Goal: Check status: Check status

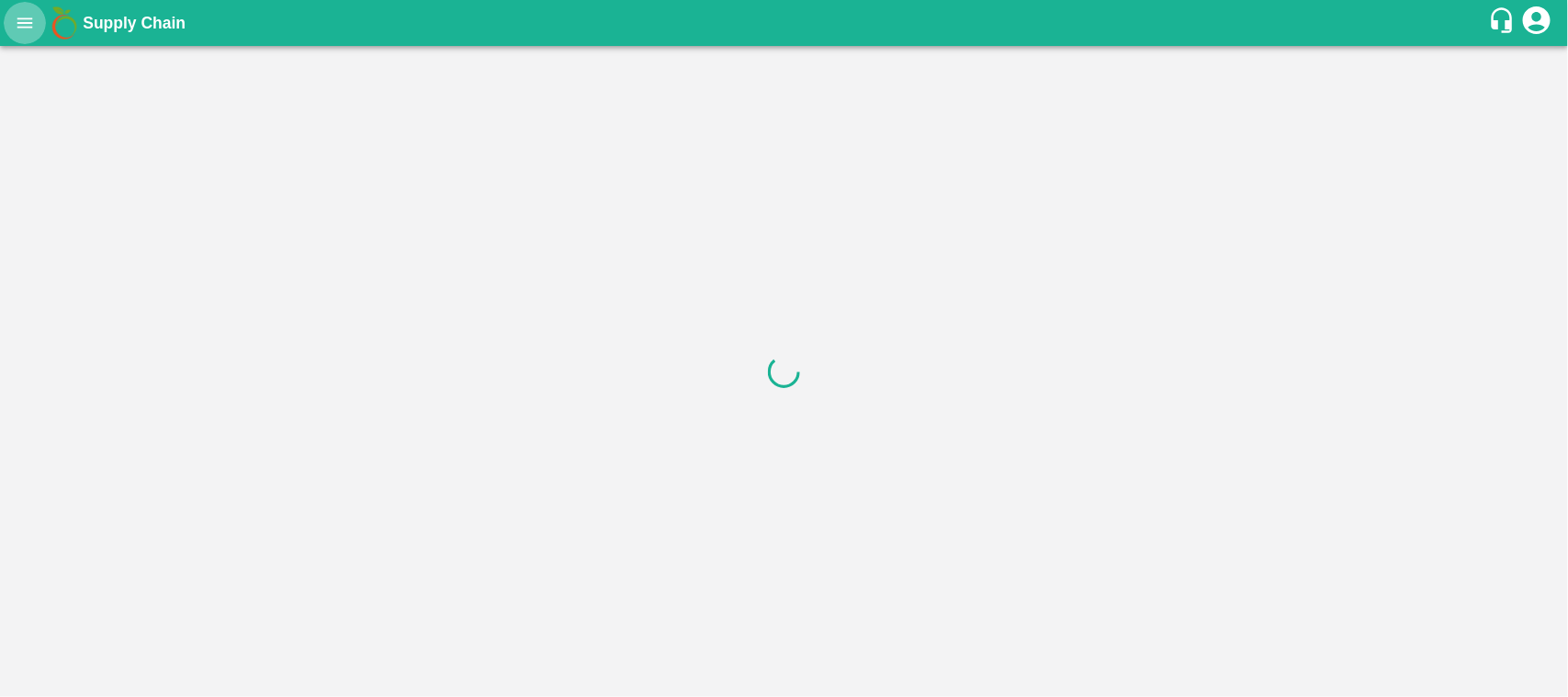
click at [17, 23] on icon "open drawer" at bounding box center [24, 23] width 20 height 20
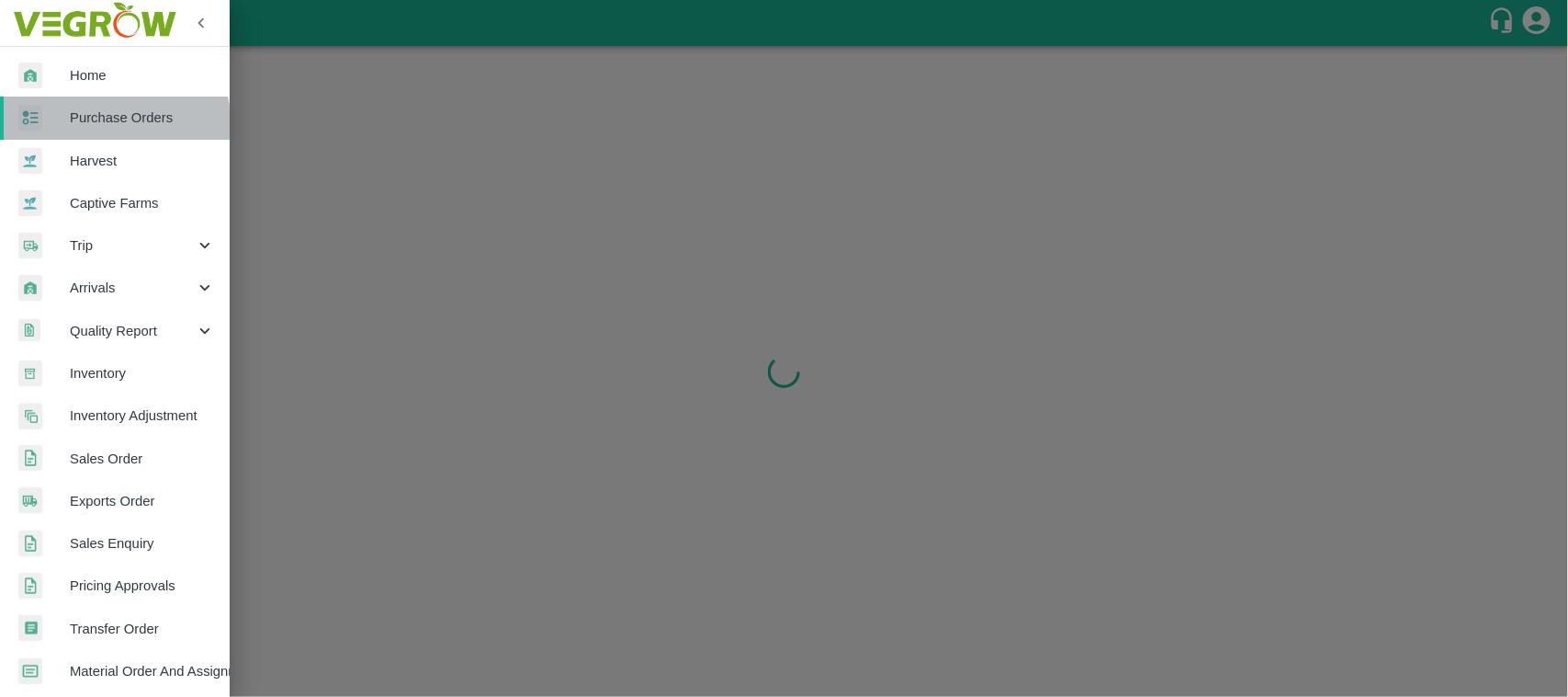
click at [105, 127] on span "Purchase Orders" at bounding box center [142, 117] width 145 height 20
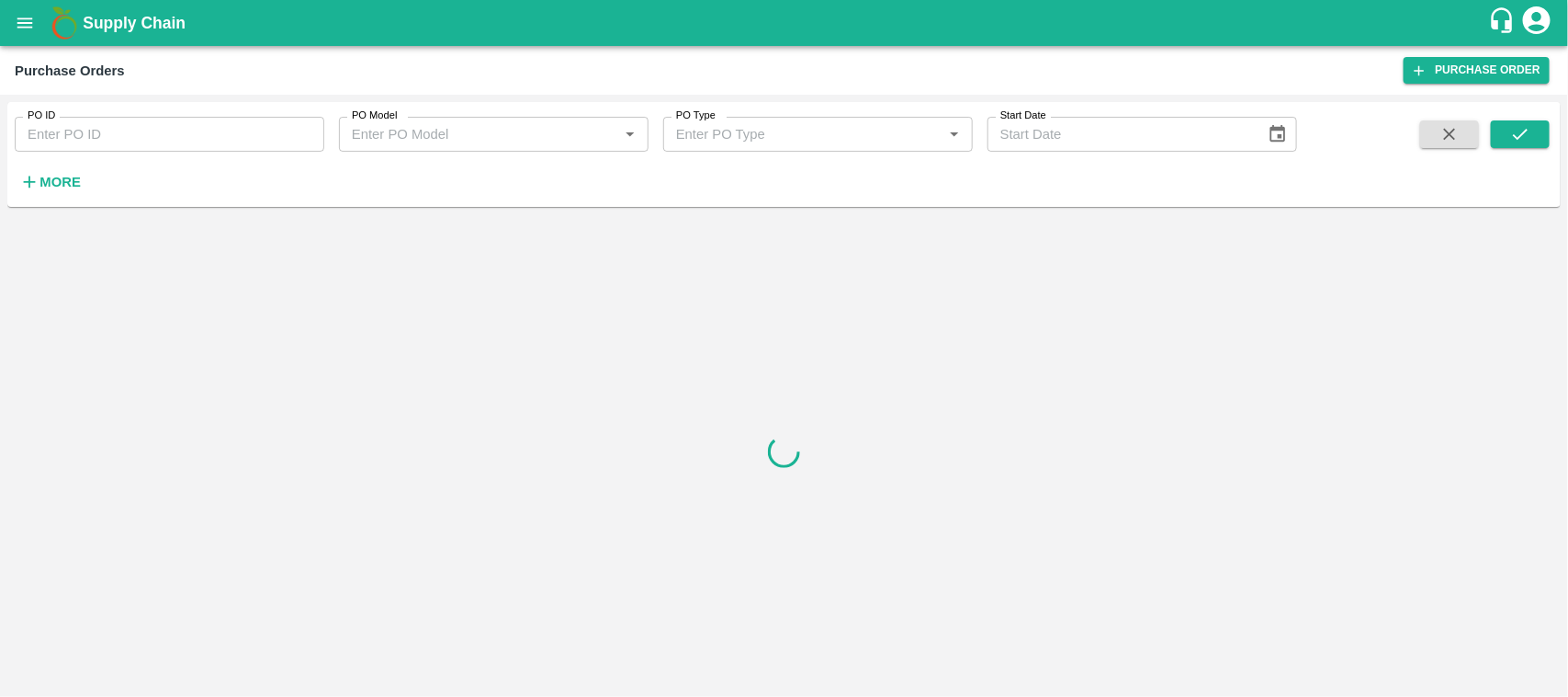
click at [141, 141] on input "PO ID" at bounding box center [169, 134] width 309 height 35
click at [1525, 142] on icon "submit" at bounding box center [1519, 134] width 20 height 20
click at [1526, 130] on icon "submit" at bounding box center [1519, 134] width 20 height 20
click at [1513, 135] on icon "submit" at bounding box center [1520, 135] width 15 height 11
click at [57, 129] on input "172886" at bounding box center [169, 134] width 309 height 35
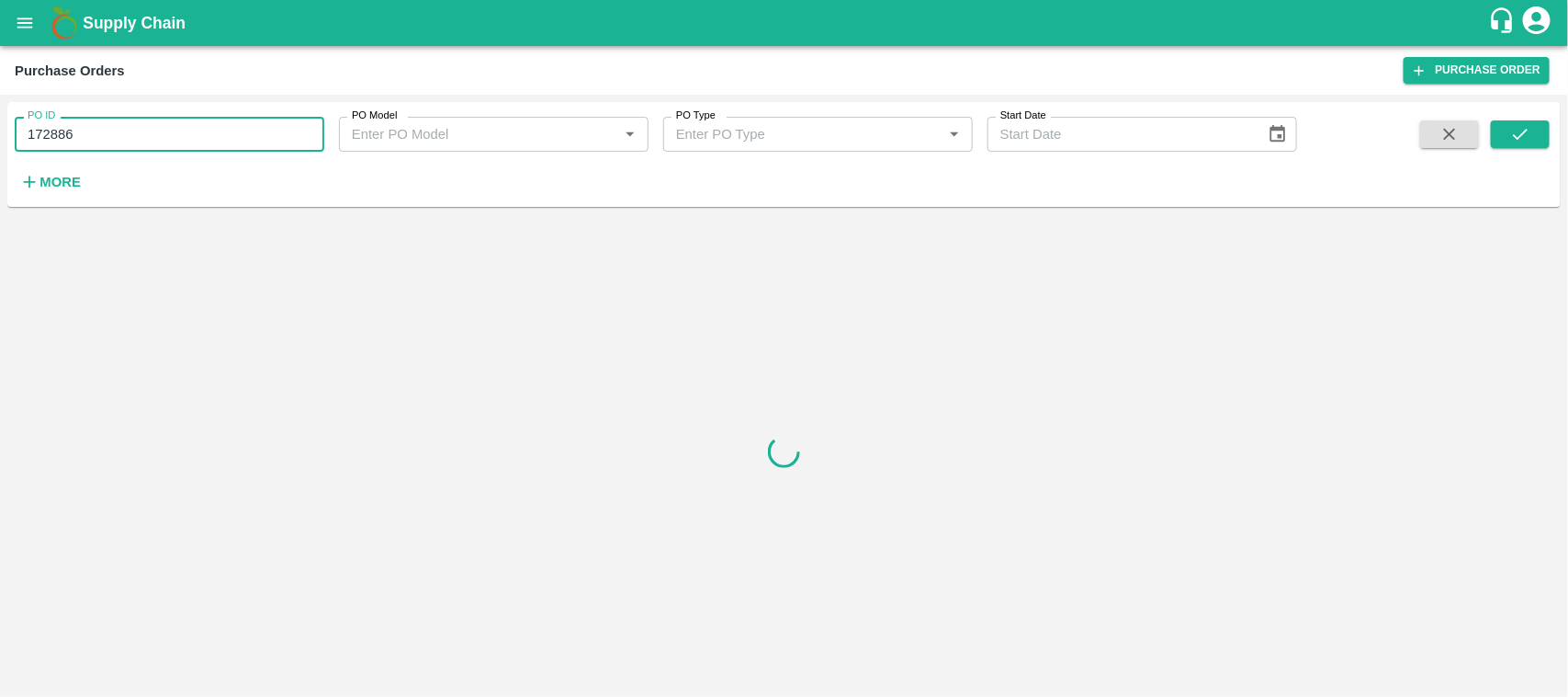
click at [46, 134] on input "172886" at bounding box center [169, 134] width 309 height 35
click at [70, 132] on input "1772886" at bounding box center [169, 134] width 309 height 35
click at [1528, 127] on icon "submit" at bounding box center [1519, 134] width 20 height 20
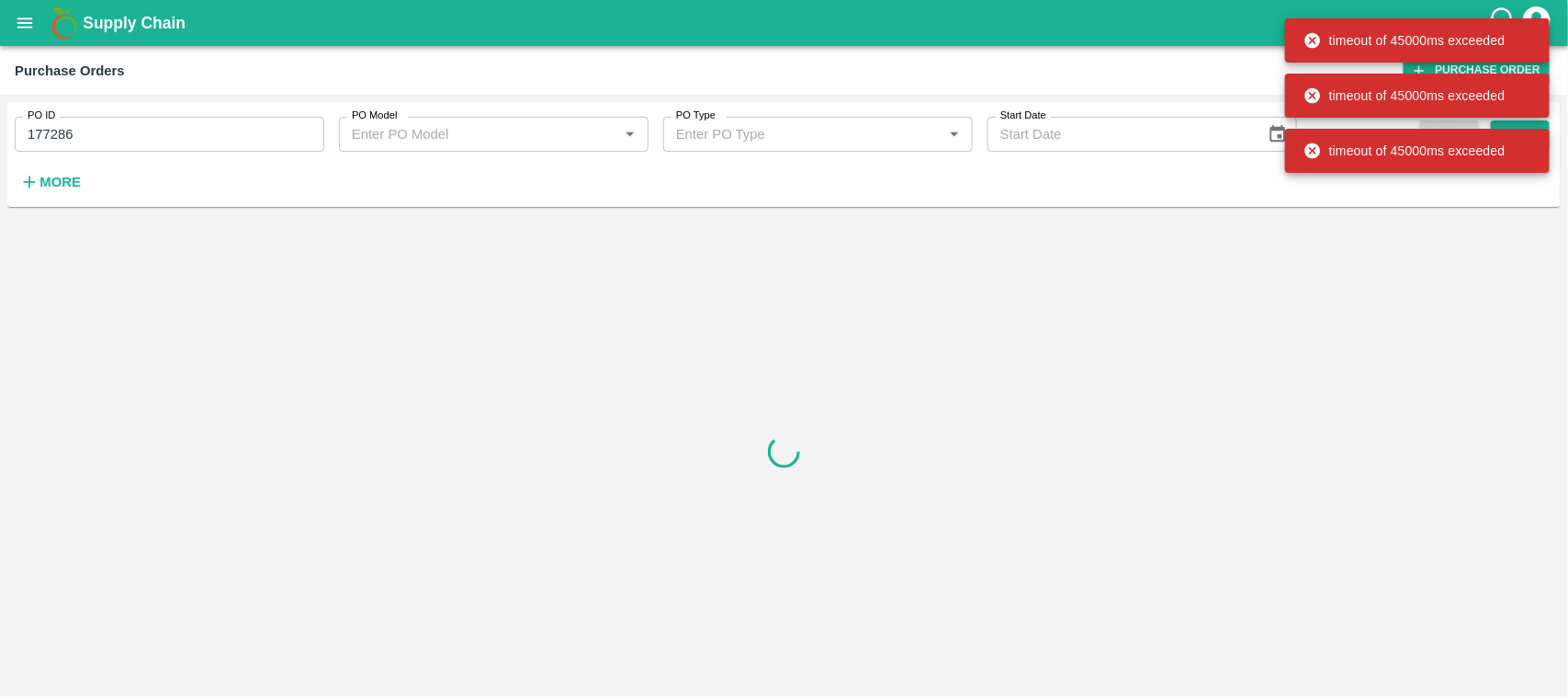
click at [1070, 282] on div at bounding box center [784, 451] width 1553 height 475
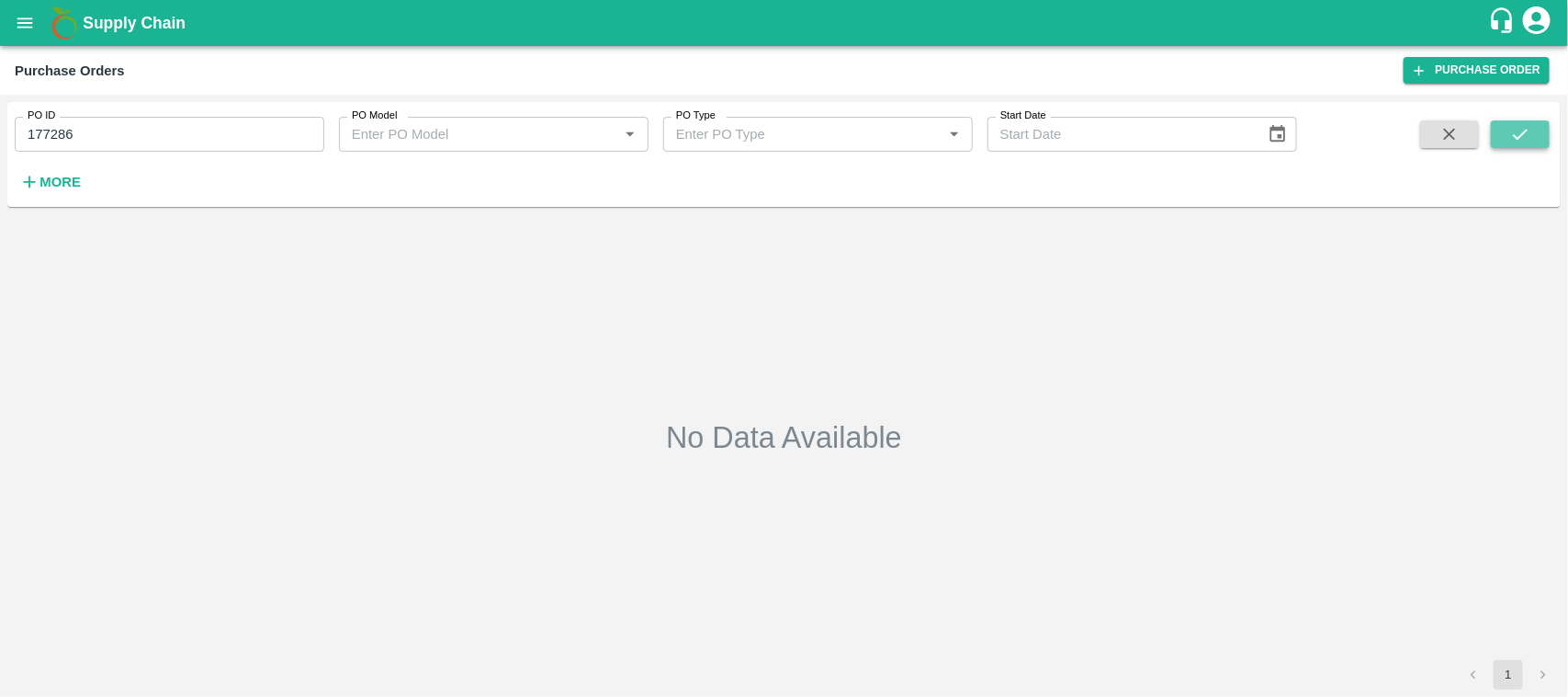
click at [1540, 125] on button "submit" at bounding box center [1520, 134] width 59 height 27
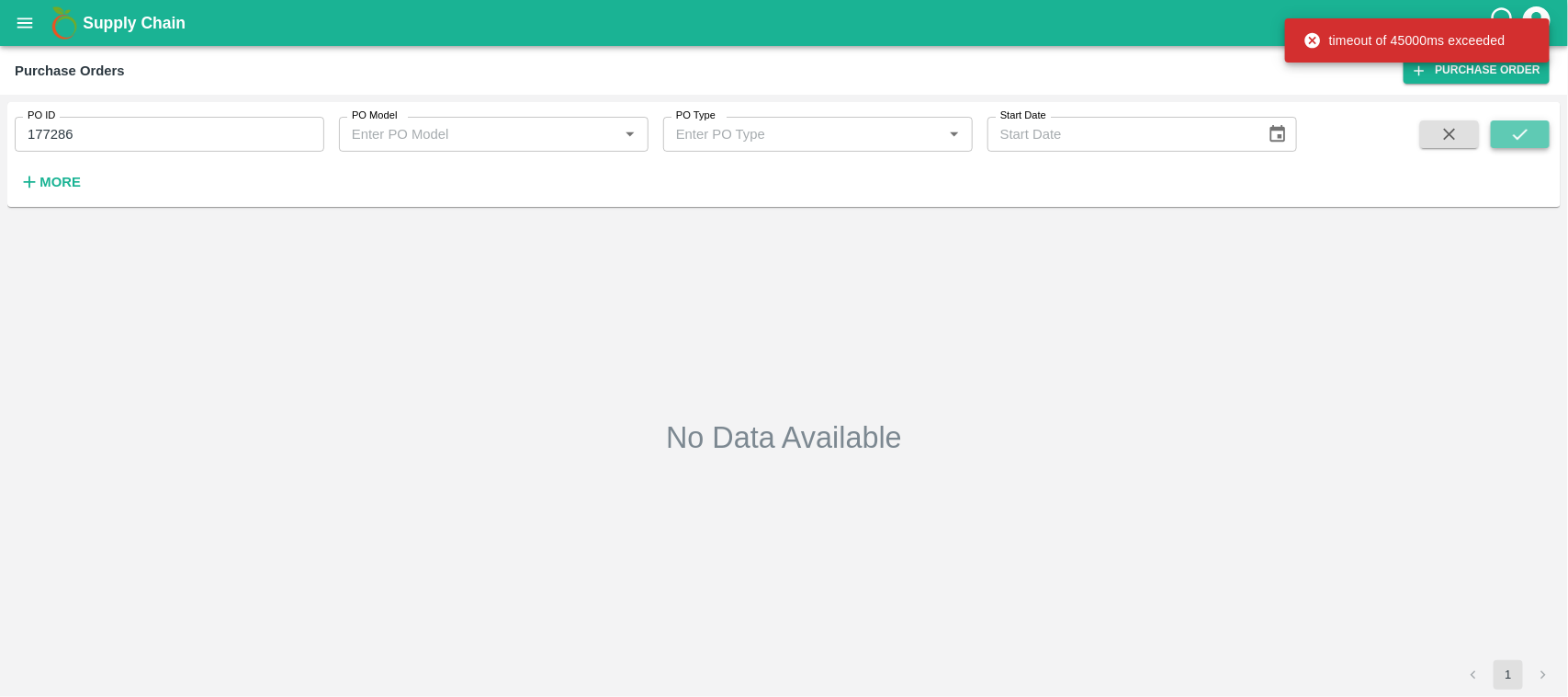
click at [1520, 148] on button "submit" at bounding box center [1520, 134] width 59 height 27
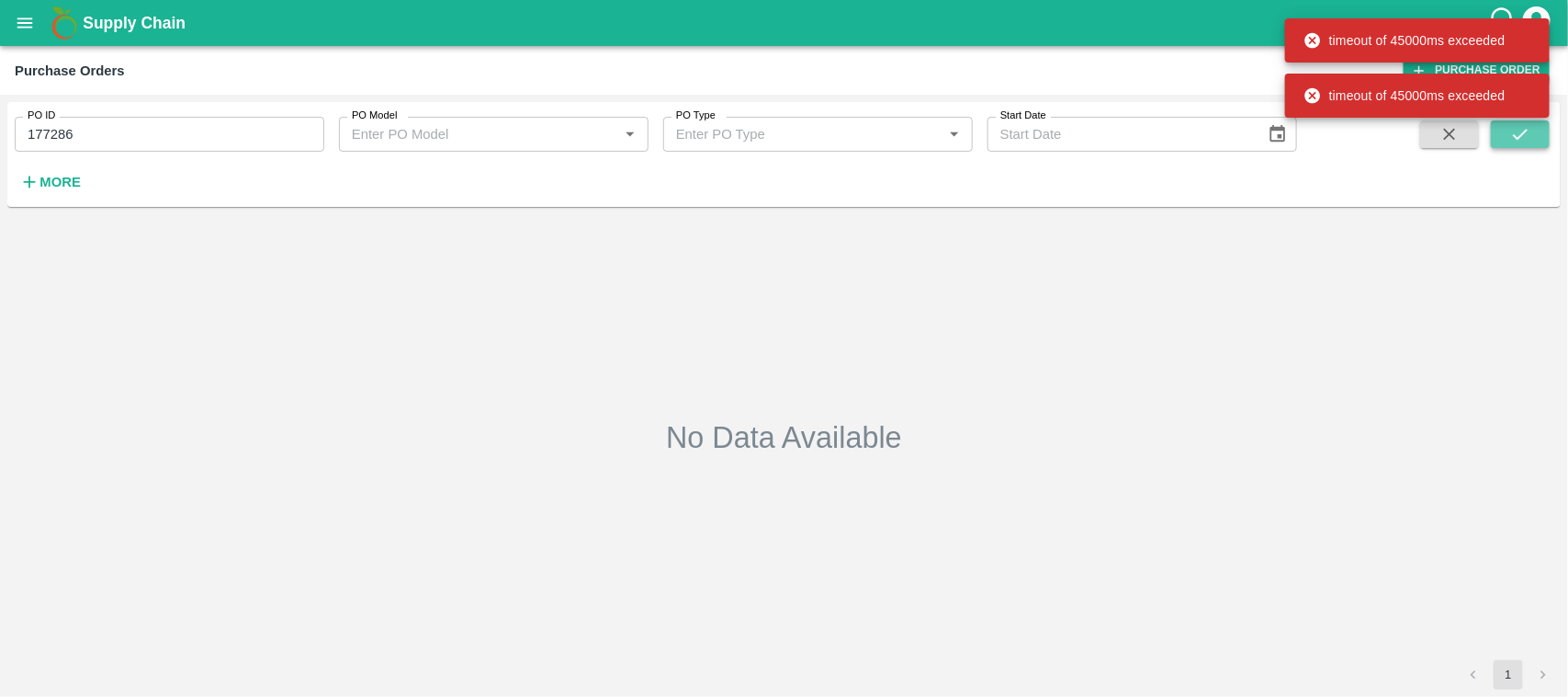
click at [1520, 148] on button "submit" at bounding box center [1520, 134] width 59 height 27
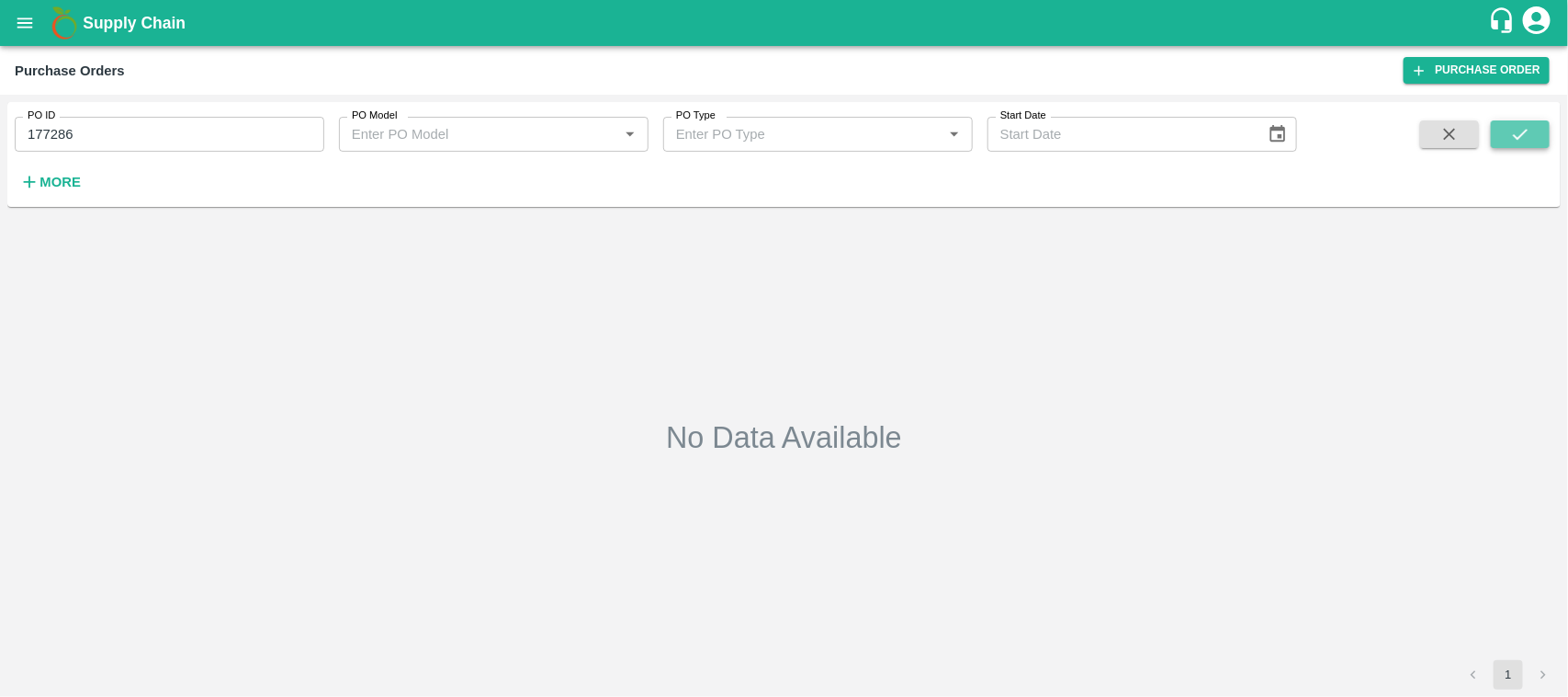
click at [1520, 124] on icon "submit" at bounding box center [1519, 134] width 20 height 20
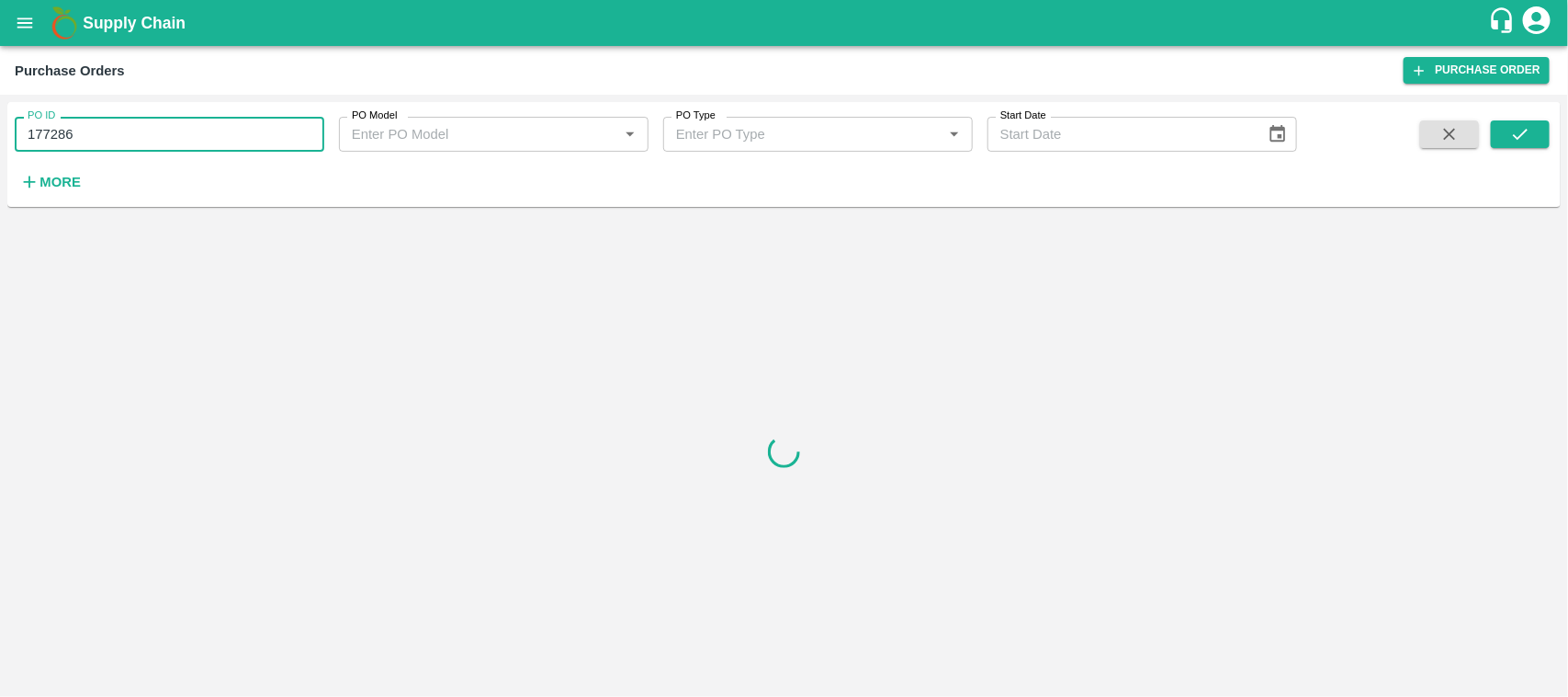
click at [115, 122] on input "177286" at bounding box center [169, 134] width 309 height 35
type input "177286"
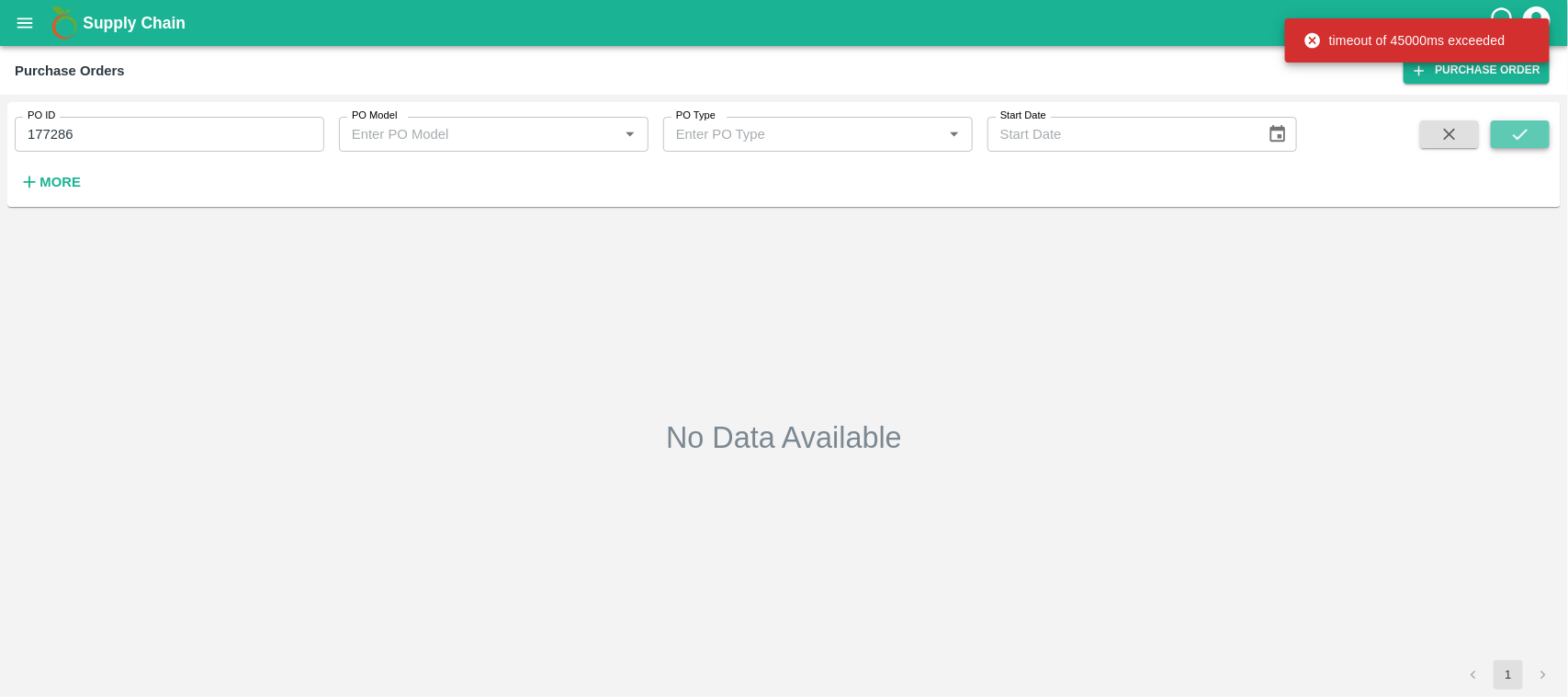
click at [1532, 134] on button "submit" at bounding box center [1520, 134] width 59 height 27
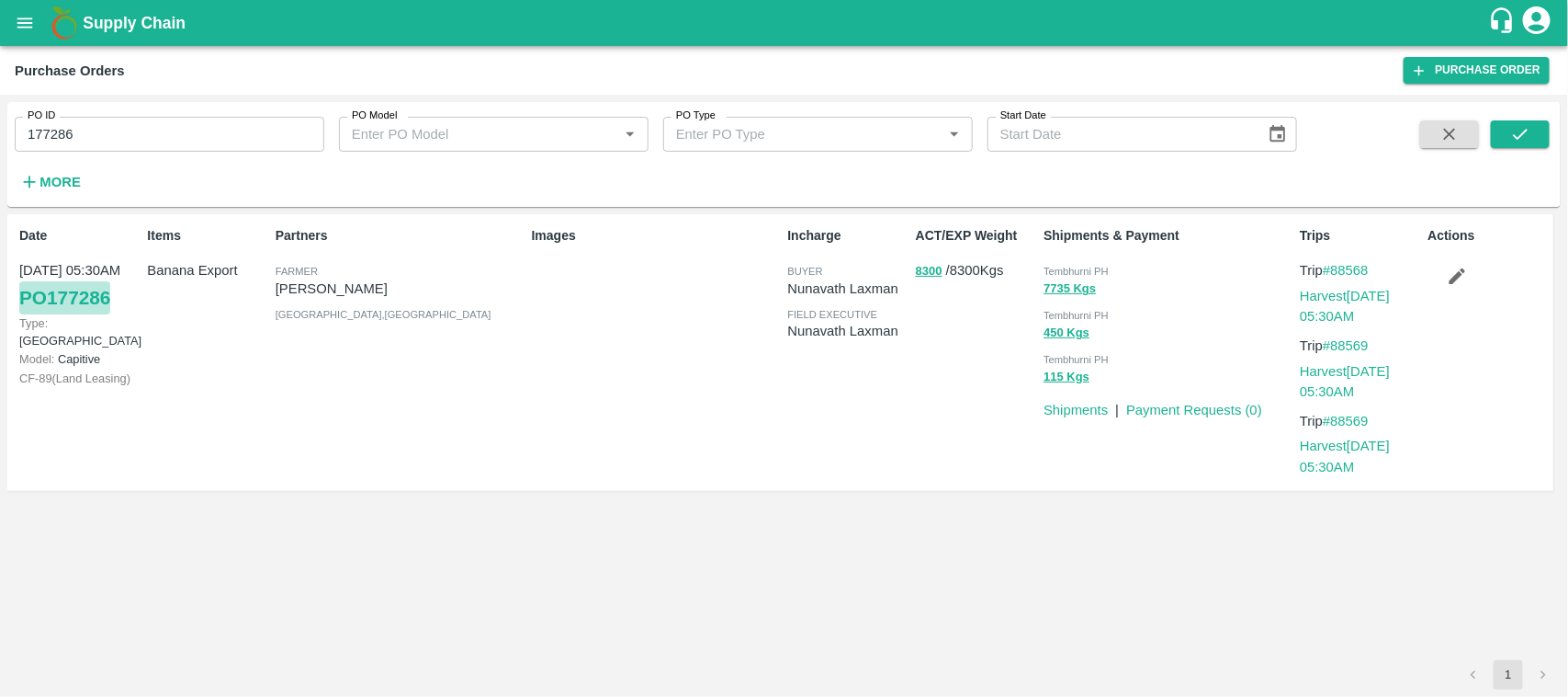
click at [71, 306] on link "PO 177286" at bounding box center [65, 297] width 91 height 33
click at [27, 29] on icon "open drawer" at bounding box center [24, 23] width 20 height 20
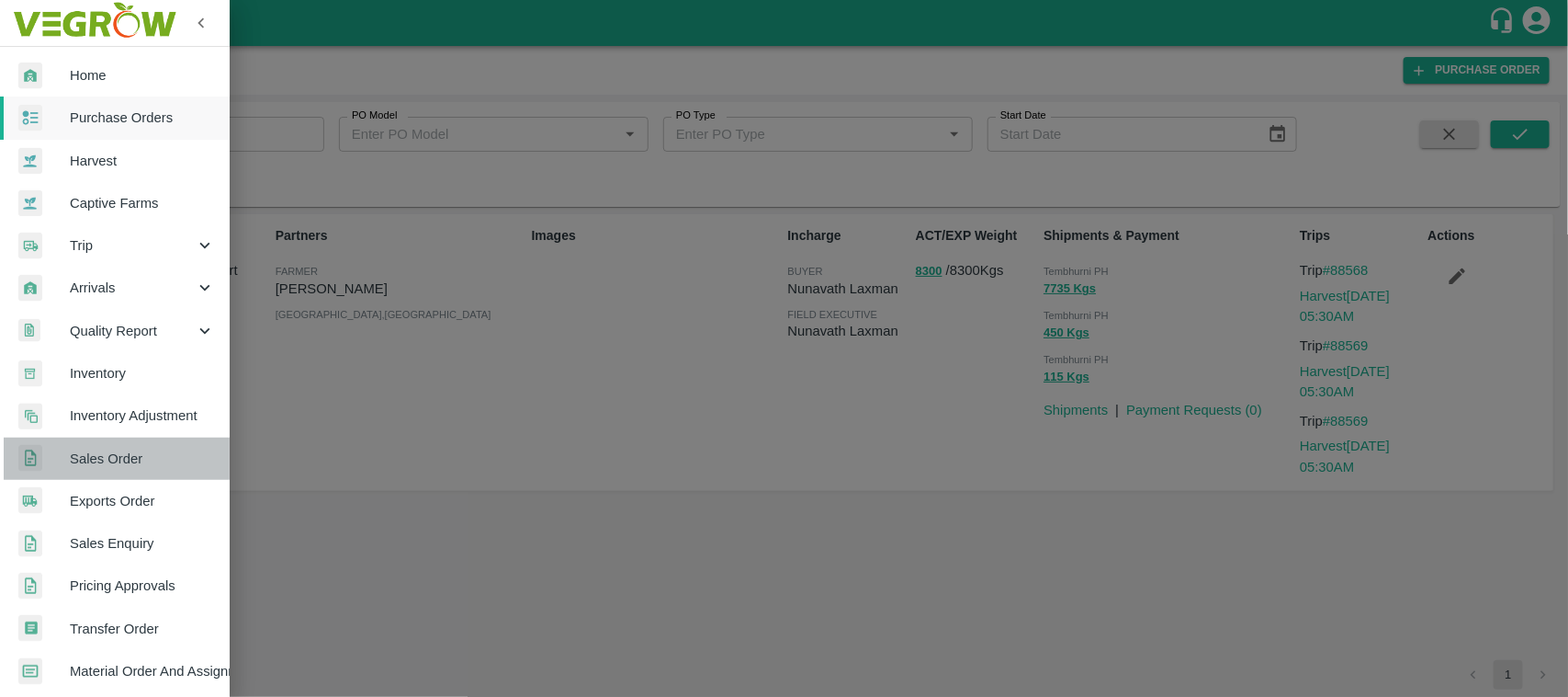
click at [139, 457] on span "Sales Order" at bounding box center [142, 458] width 145 height 20
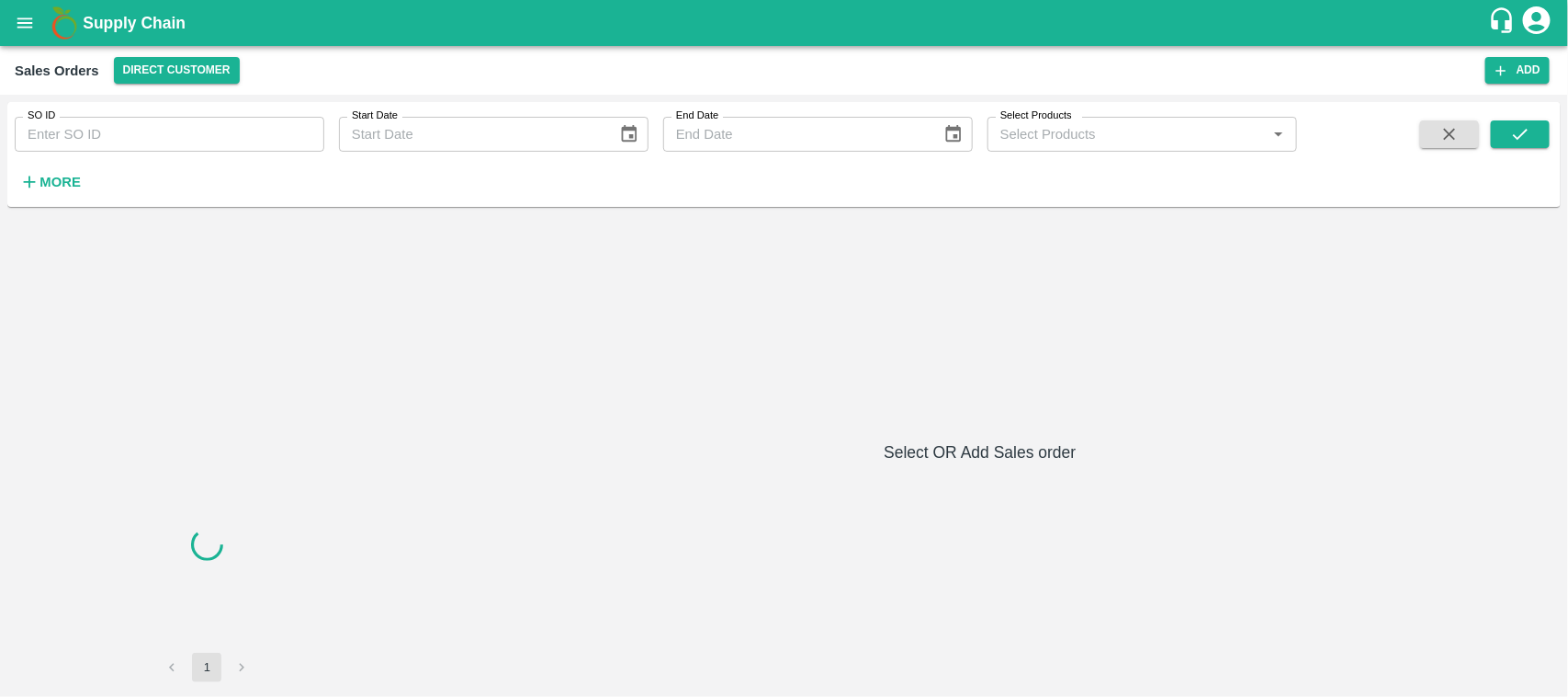
click at [151, 126] on input "SO ID" at bounding box center [169, 134] width 309 height 35
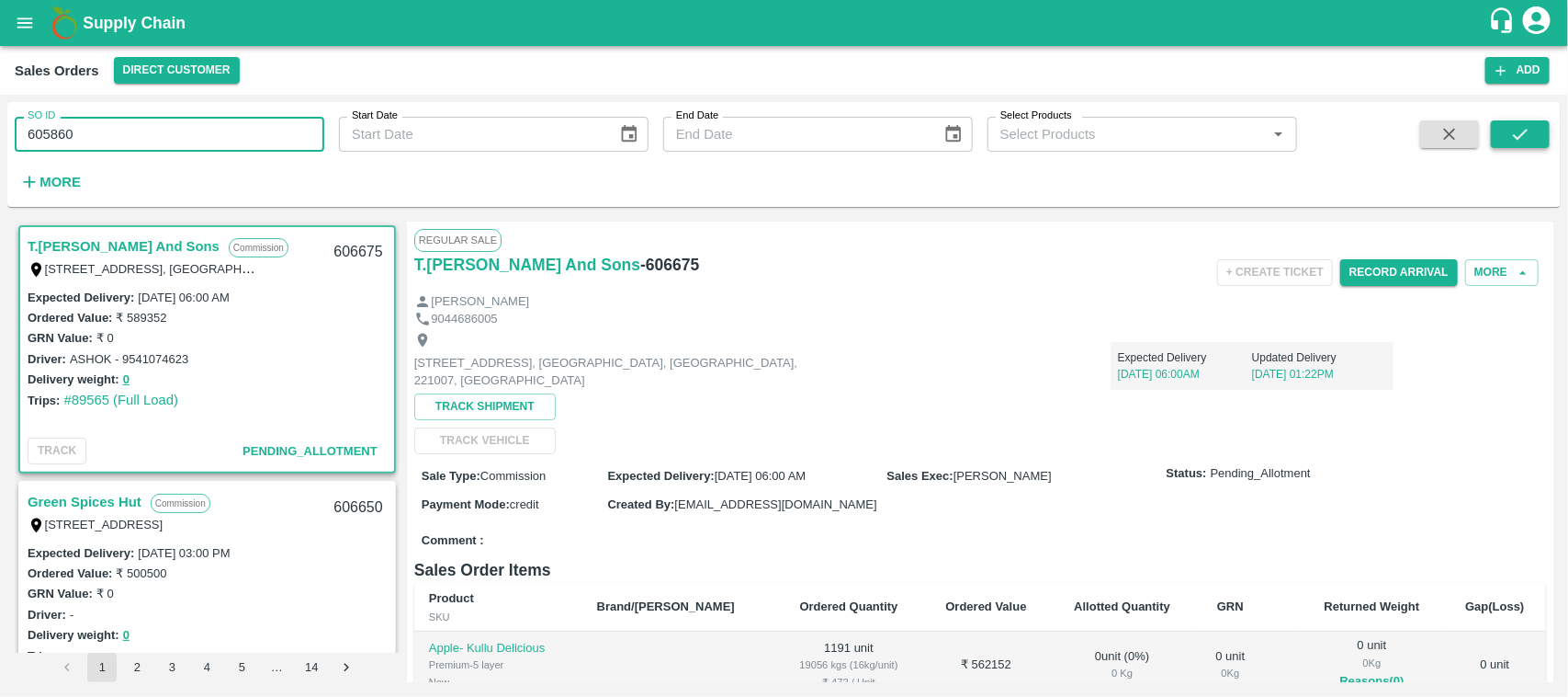
type input "605860"
click at [1526, 120] on button "submit" at bounding box center [1520, 134] width 59 height 27
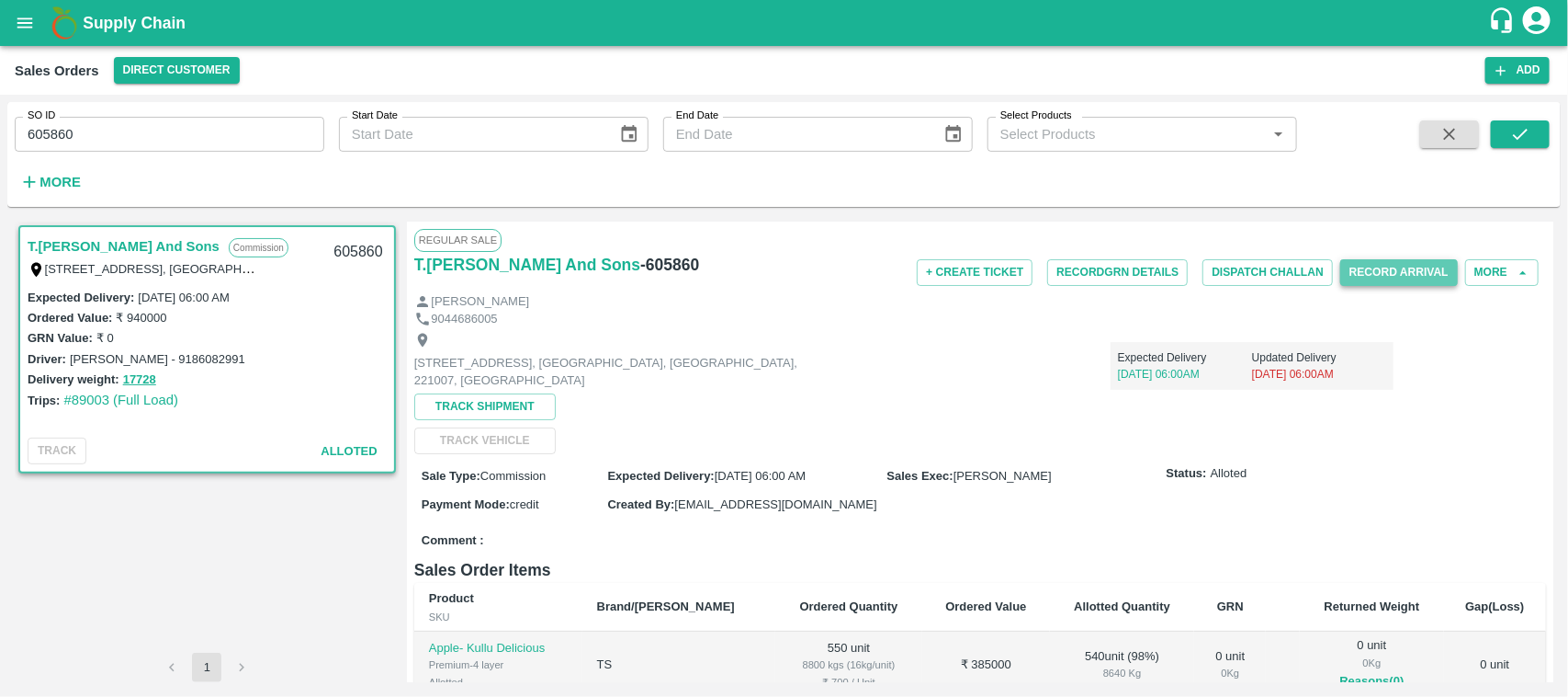
click at [1380, 280] on button "Record Arrival" at bounding box center [1399, 273] width 118 height 26
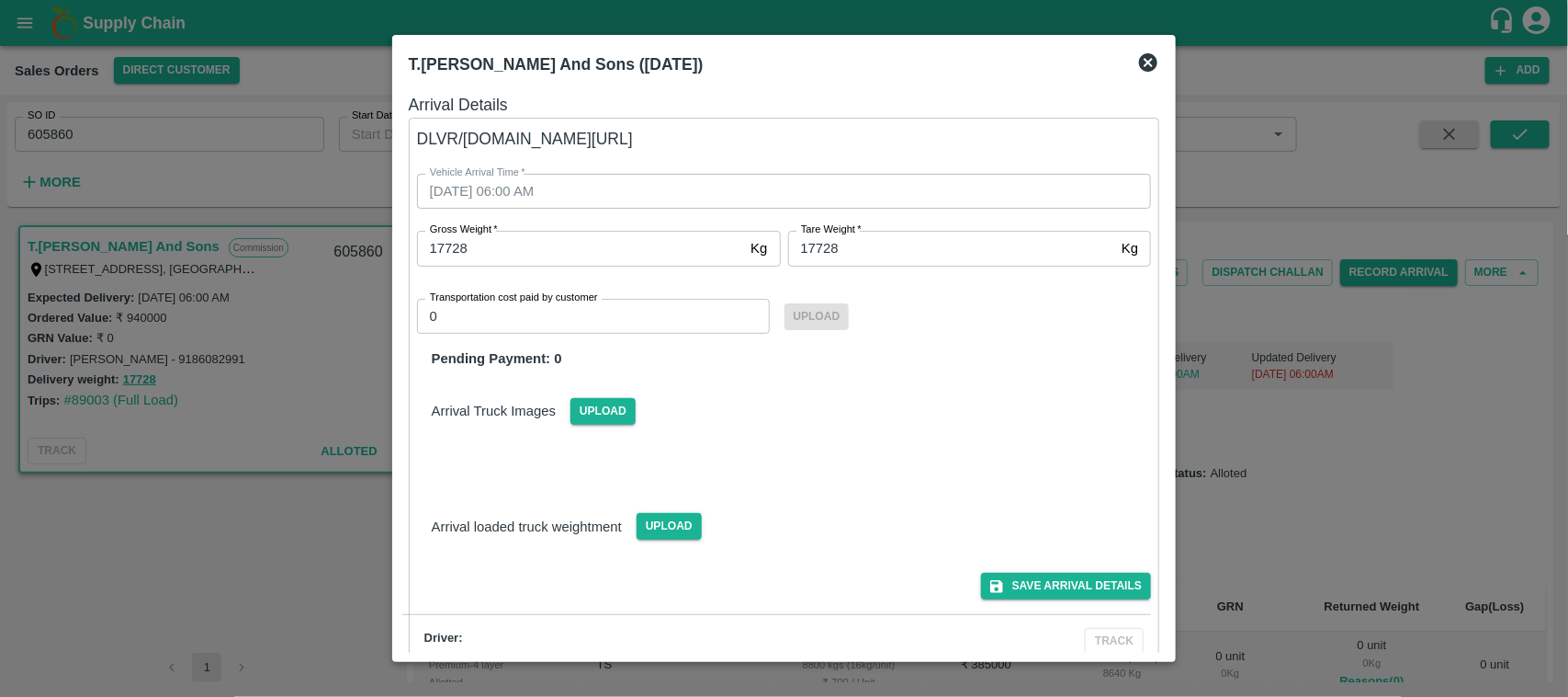
click at [552, 131] on div "Vehicle Arrival Time   * 01/10/2025 06:00 AM Vehicle Arrival Time Gross Weight …" at bounding box center [762, 249] width 779 height 239
click at [539, 139] on div "Vehicle Arrival Time   * 01/10/2025 06:00 AM Vehicle Arrival Time Gross Weight …" at bounding box center [762, 249] width 779 height 239
click at [575, 138] on div "Vehicle Arrival Time   * 01/10/2025 06:00 AM Vehicle Arrival Time Gross Weight …" at bounding box center [762, 249] width 779 height 239
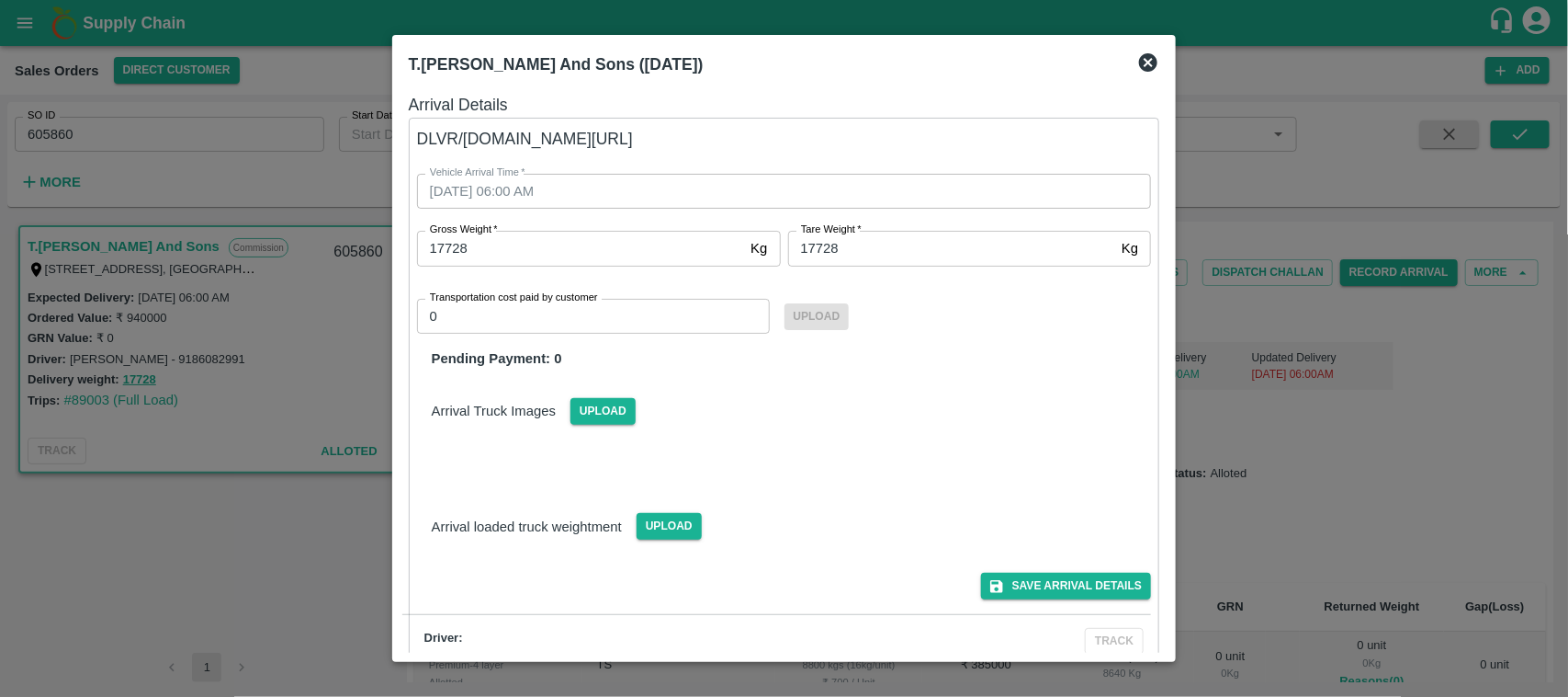
click at [1146, 57] on icon at bounding box center [1149, 63] width 19 height 19
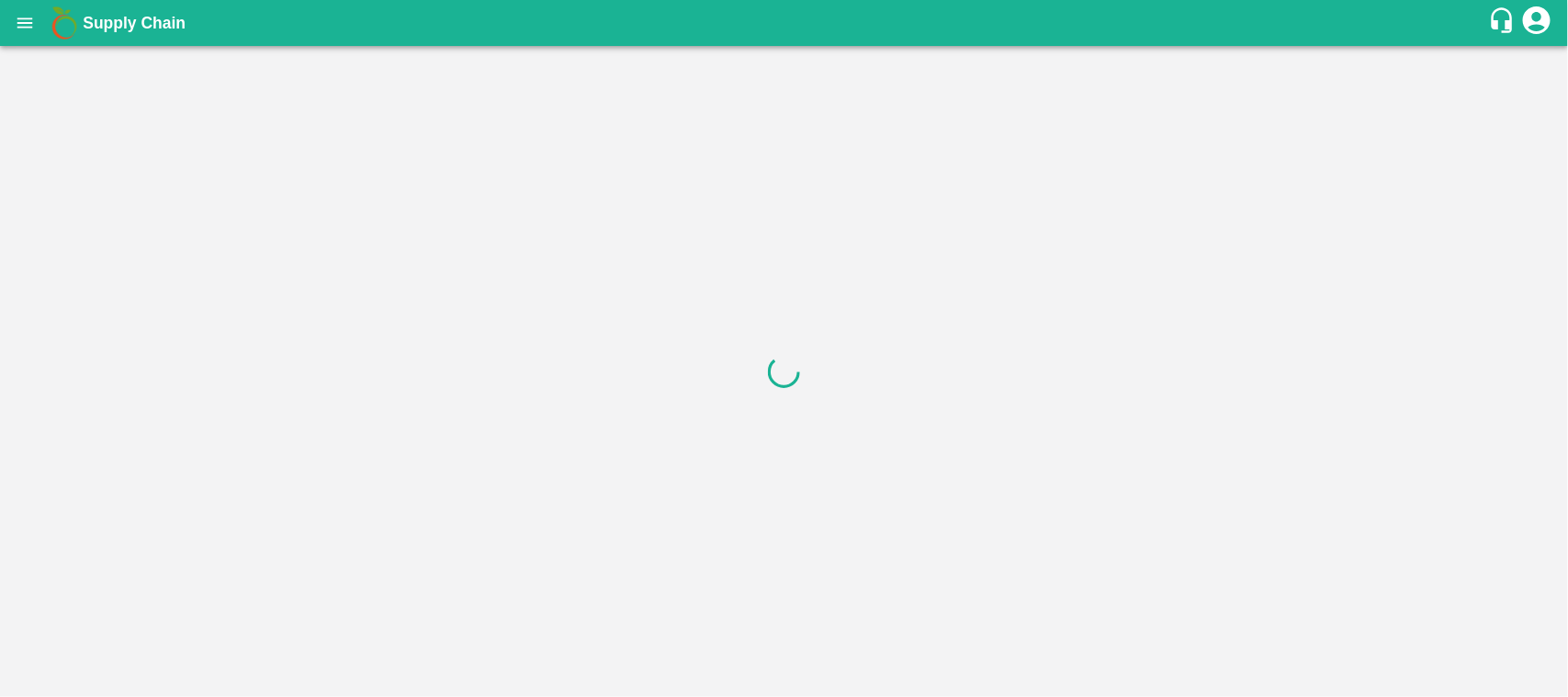
click at [919, 264] on div at bounding box center [784, 372] width 1568 height 651
